Goal: Task Accomplishment & Management: Use online tool/utility

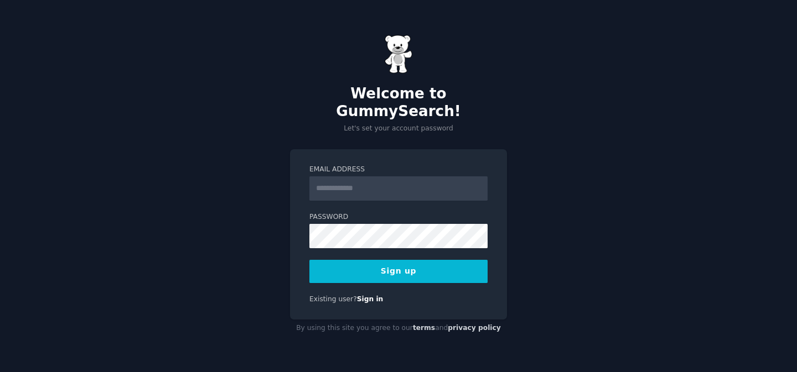
click at [345, 176] on input "Email Address" at bounding box center [398, 188] width 178 height 24
type input "**********"
click at [428, 260] on button "Sign up" at bounding box center [398, 271] width 178 height 23
click at [394, 176] on input "Email Address" at bounding box center [398, 188] width 178 height 24
type input "**********"
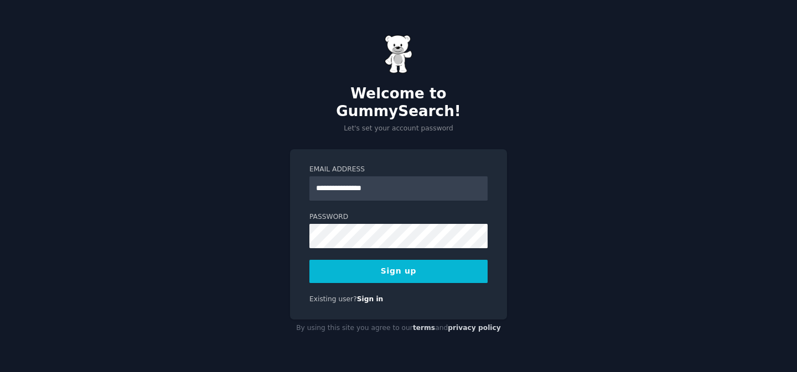
click at [385, 268] on button "Sign up" at bounding box center [398, 271] width 178 height 23
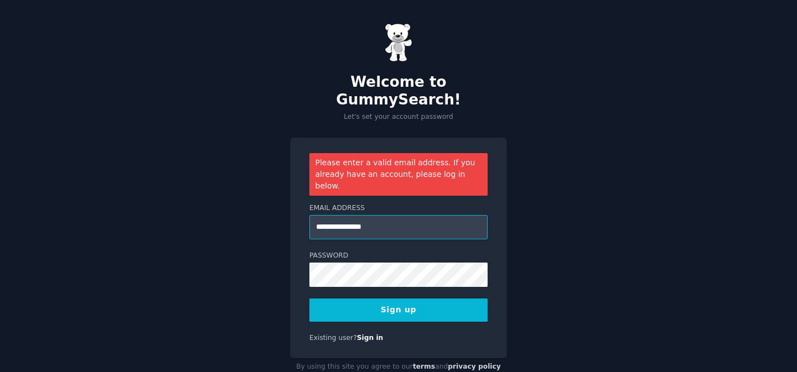
click at [393, 215] on input "**********" at bounding box center [398, 227] width 178 height 24
click at [397, 299] on button "Sign up" at bounding box center [398, 310] width 178 height 23
click at [373, 334] on link "Sign in" at bounding box center [370, 338] width 27 height 8
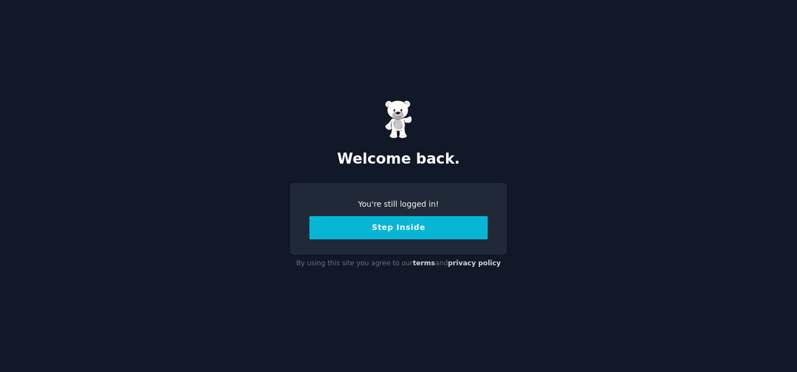
click at [382, 226] on button "Step Inside" at bounding box center [398, 227] width 178 height 23
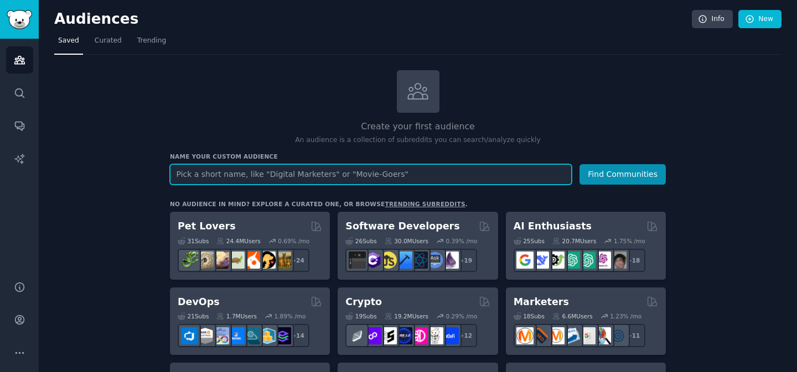
paste input "Health Optimizers"
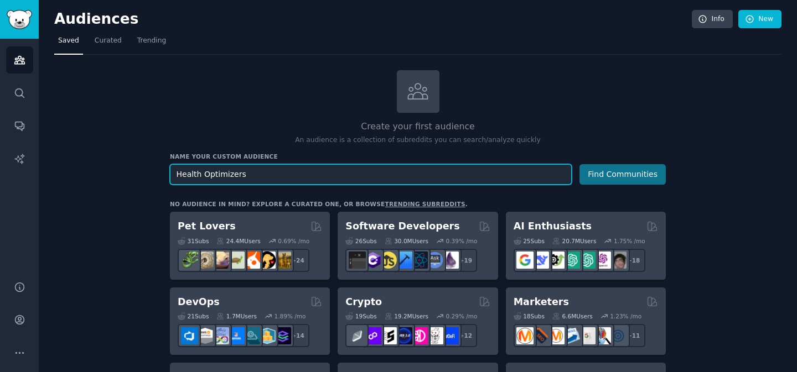
type input "Health Optimizers"
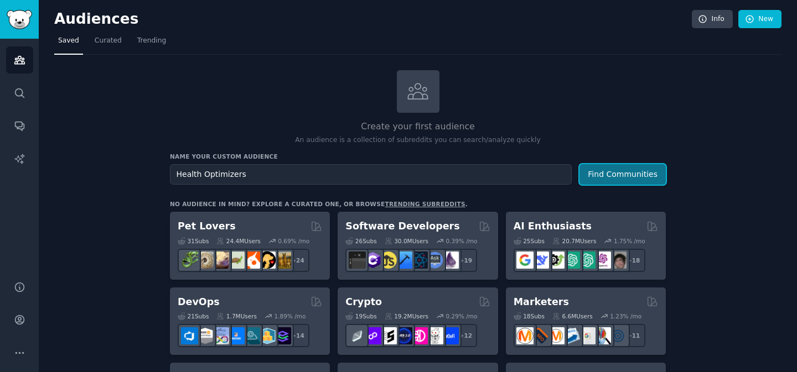
click at [618, 173] on button "Find Communities" at bounding box center [622, 174] width 86 height 20
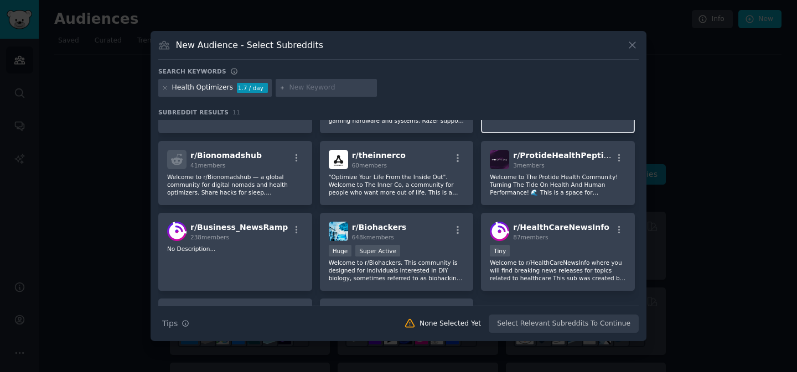
scroll to position [69, 0]
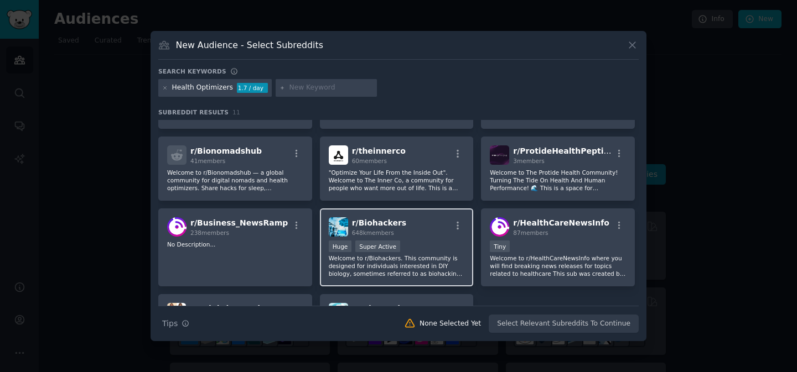
click at [446, 238] on div "r/ Biohackers 648k members Huge Super Active Welcome to r/Biohackers. This comm…" at bounding box center [397, 248] width 154 height 78
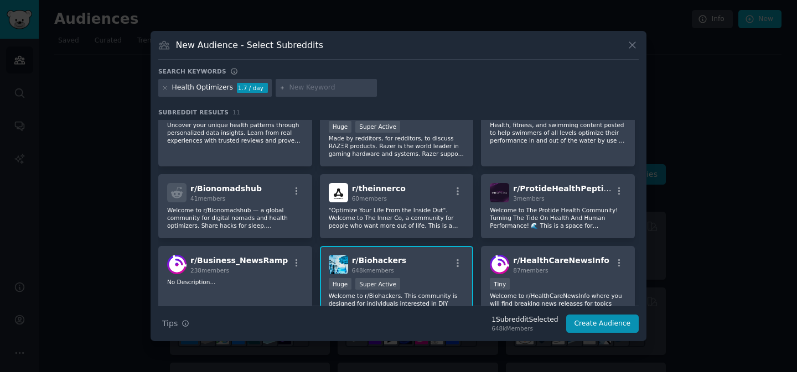
scroll to position [25, 0]
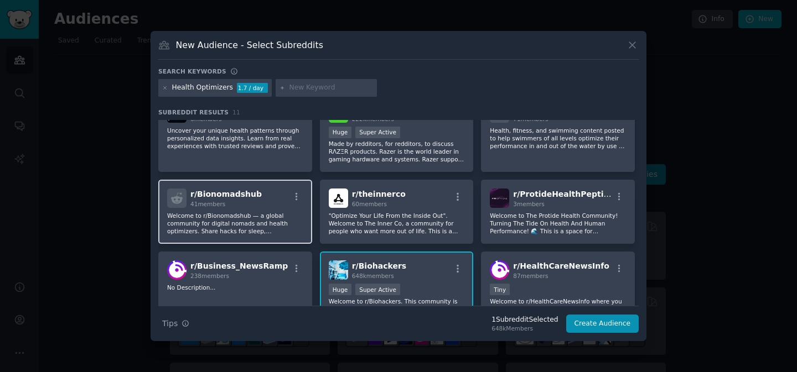
click at [298, 220] on p "Welcome to r/Bionomadshub — a global community for digital nomads and health op…" at bounding box center [235, 223] width 136 height 23
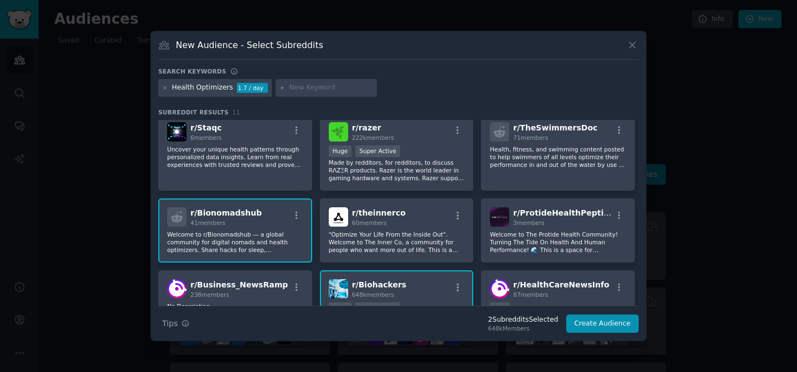
scroll to position [0, 0]
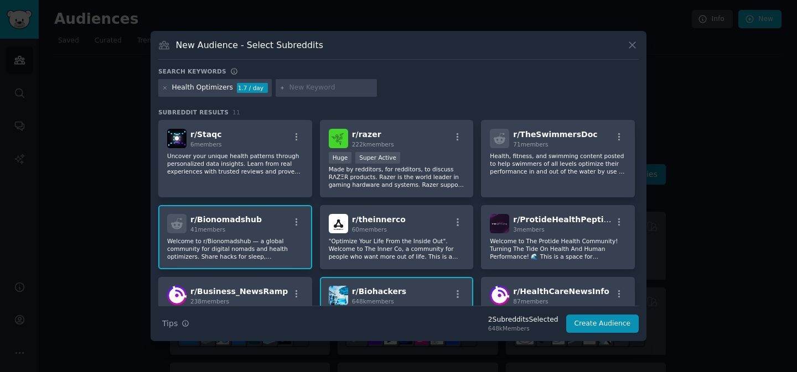
click at [319, 88] on input "text" at bounding box center [331, 88] width 84 height 10
type input "oura"
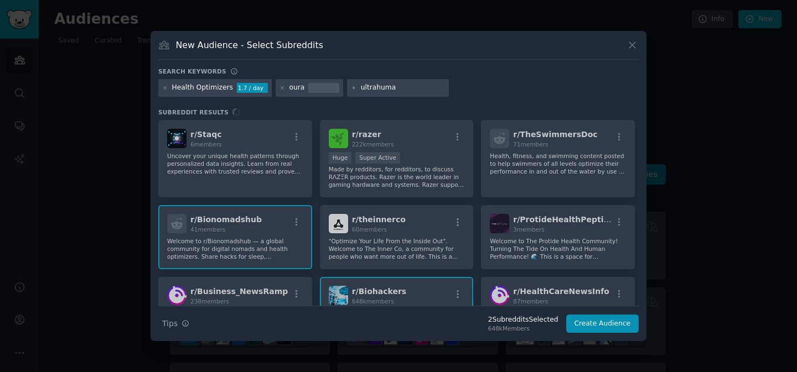
type input "ultrahuman"
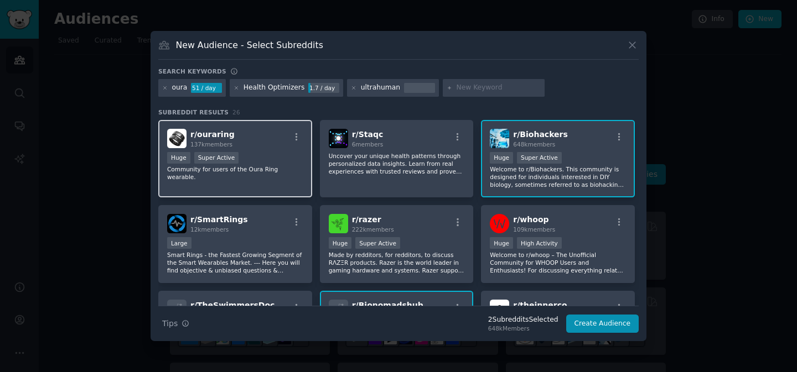
click at [262, 146] on div "r/ ouraring 137k members" at bounding box center [235, 138] width 136 height 19
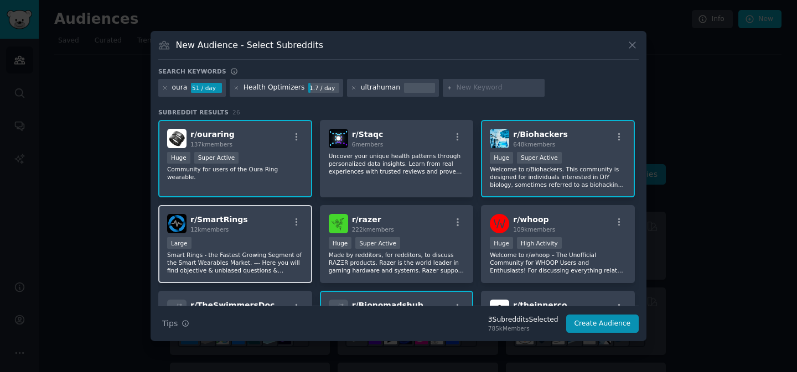
click at [252, 234] on div "r/ SmartRings 12k members Large Smart Rings - the Fastest Growing Segment of th…" at bounding box center [235, 244] width 154 height 78
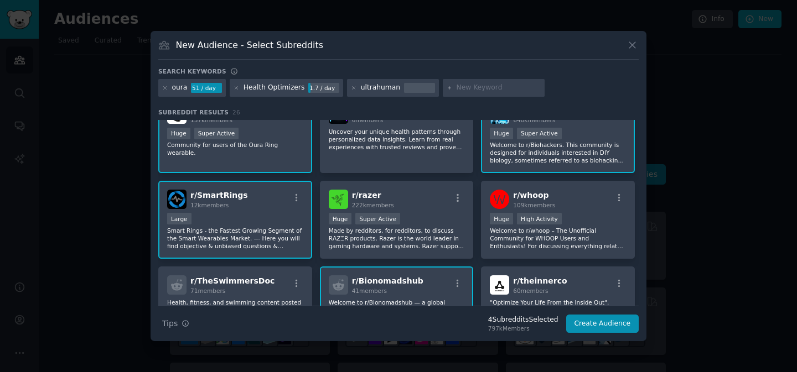
scroll to position [35, 0]
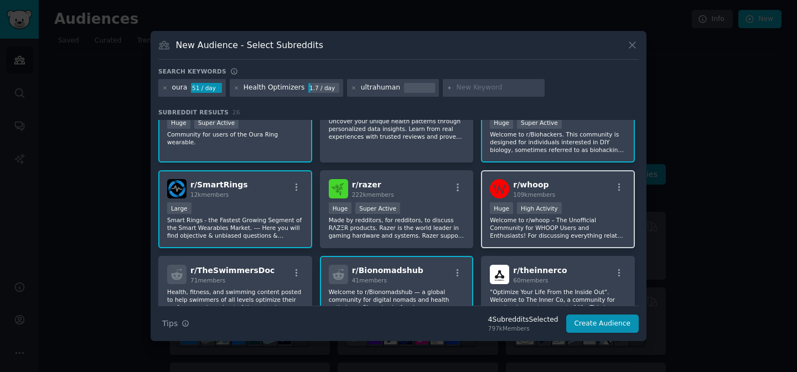
click at [584, 204] on div "Huge High Activity" at bounding box center [558, 209] width 136 height 14
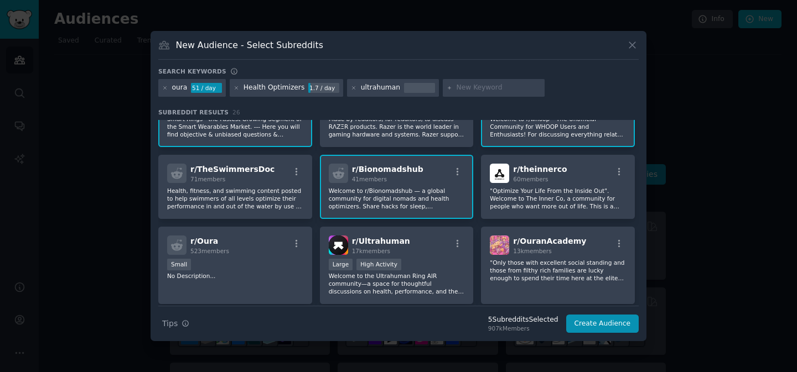
scroll to position [146, 0]
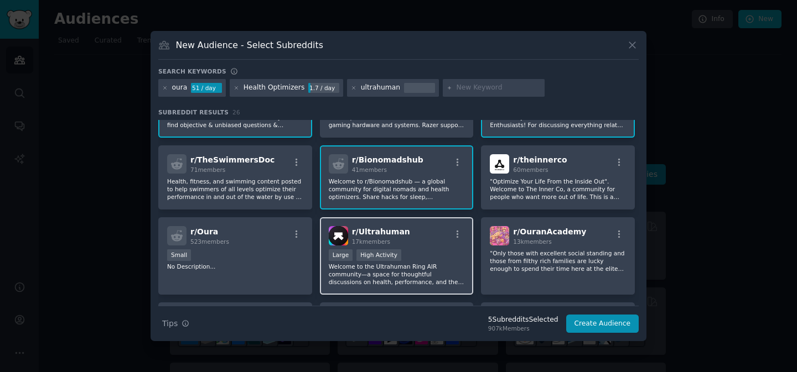
click at [442, 251] on div "Large High Activity" at bounding box center [397, 257] width 136 height 14
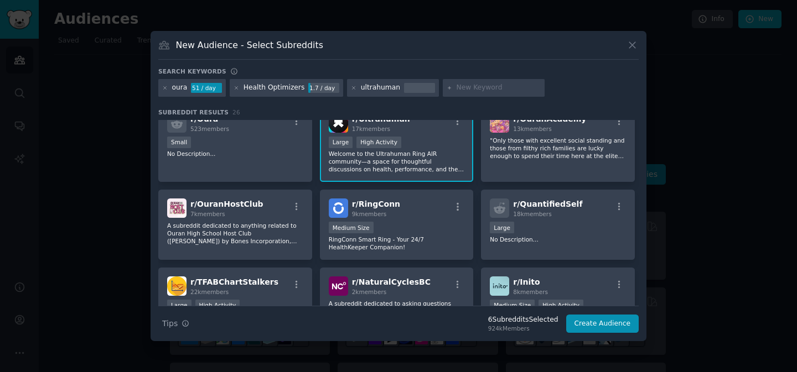
scroll to position [264, 0]
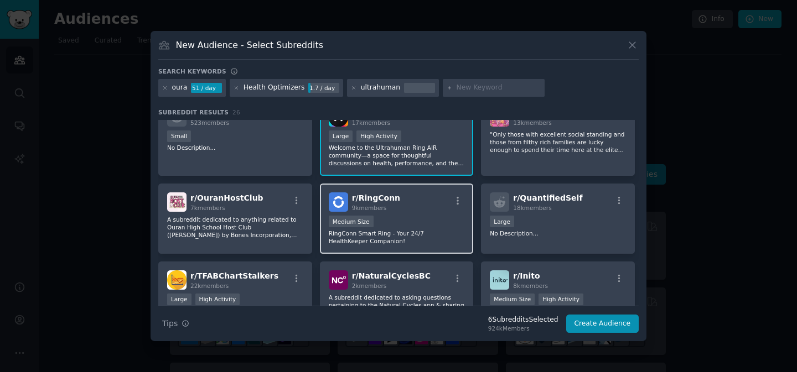
click at [441, 218] on div "Medium Size" at bounding box center [397, 223] width 136 height 14
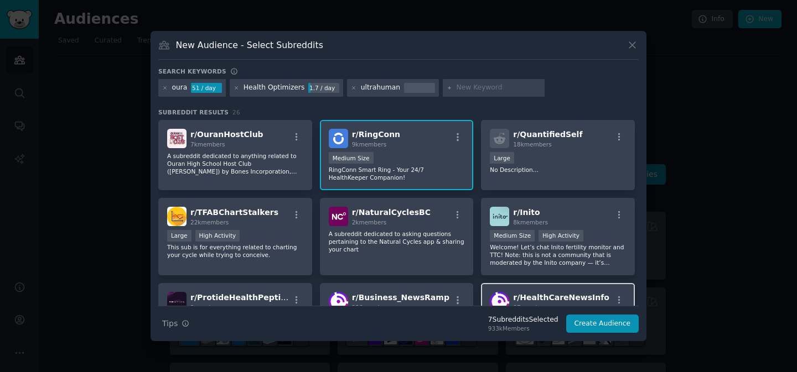
scroll to position [329, 0]
click at [591, 325] on button "Create Audience" at bounding box center [602, 324] width 73 height 19
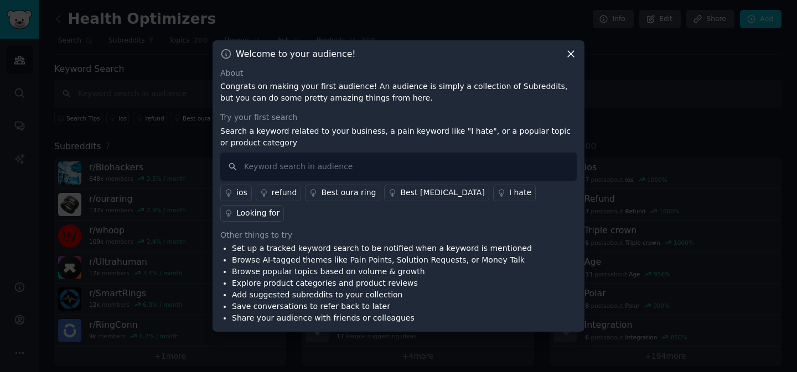
click at [509, 199] on div "I hate" at bounding box center [520, 193] width 22 height 12
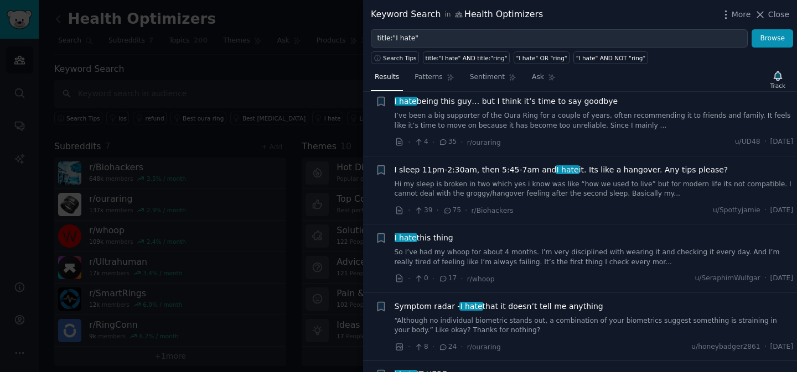
scroll to position [88, 0]
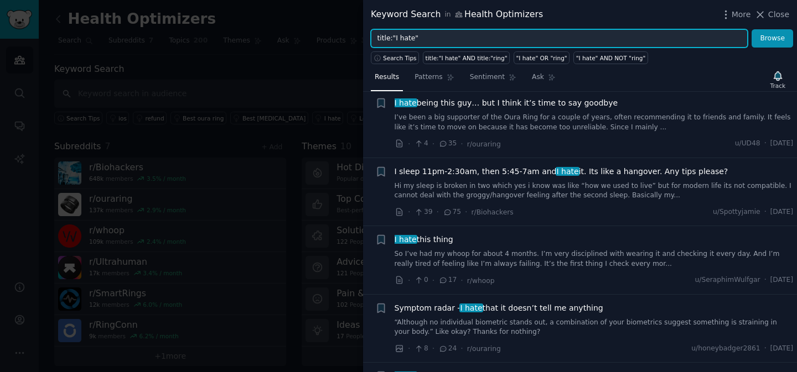
click at [601, 37] on input "title:"I hate"" at bounding box center [559, 38] width 377 height 19
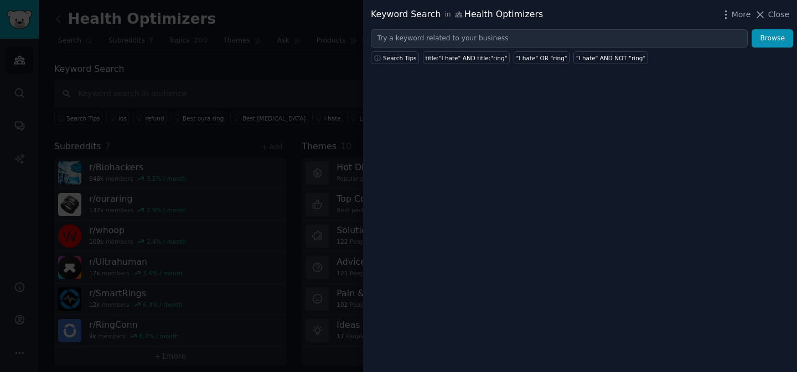
click at [308, 68] on div at bounding box center [398, 186] width 797 height 372
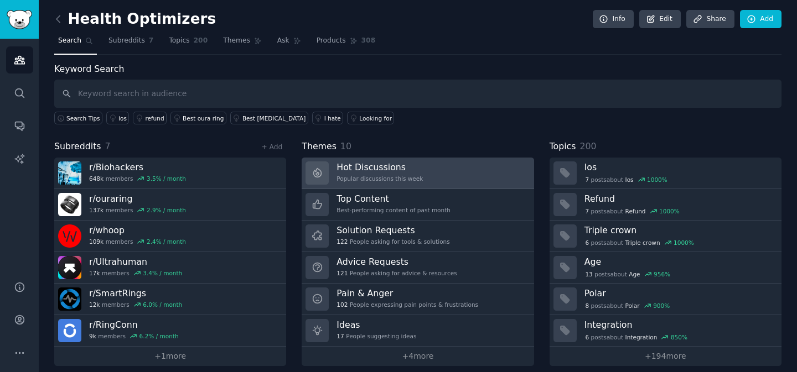
click at [373, 172] on h3 "Hot Discussions" at bounding box center [379, 168] width 86 height 12
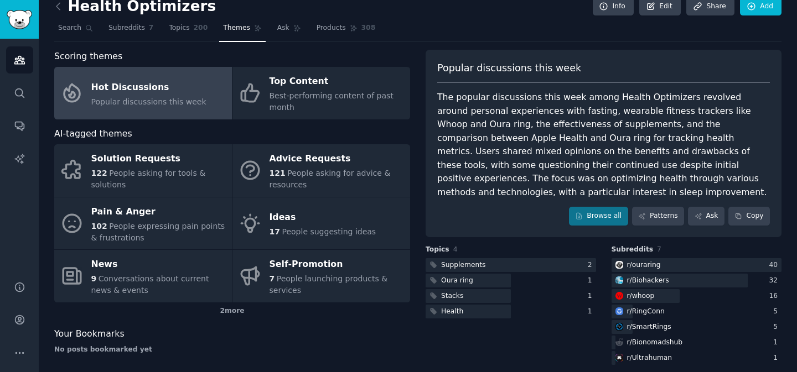
scroll to position [16, 0]
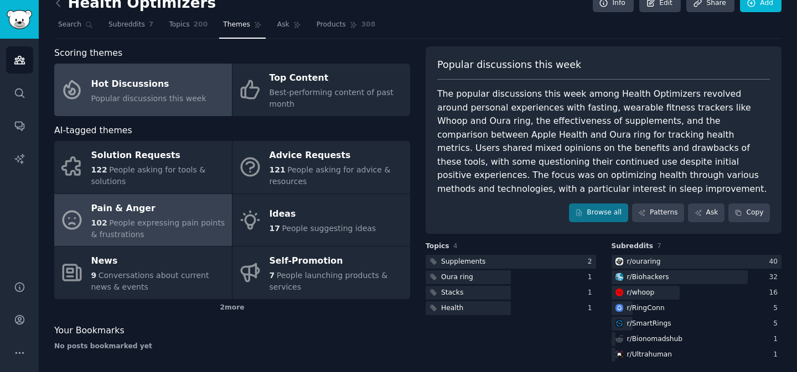
click at [192, 219] on span "People expressing pain points & frustrations" at bounding box center [158, 229] width 134 height 20
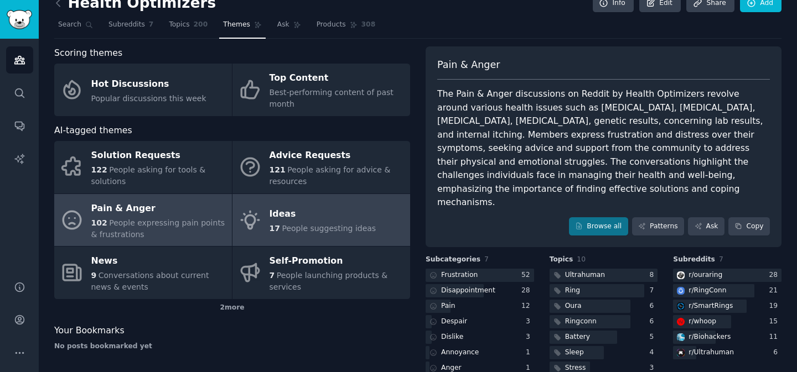
click at [287, 214] on div "Ideas" at bounding box center [322, 215] width 107 height 18
